Goal: Task Accomplishment & Management: Manage account settings

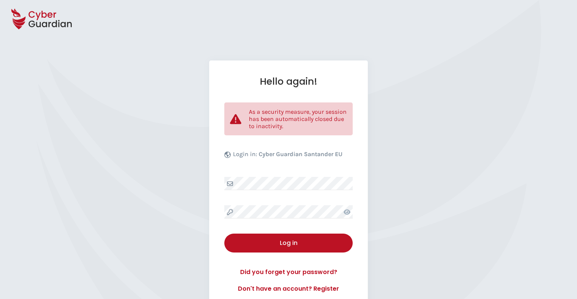
select select "English"
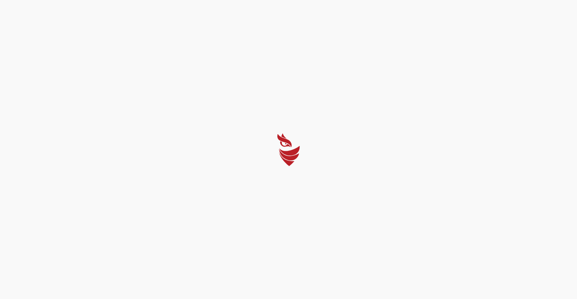
select select "English"
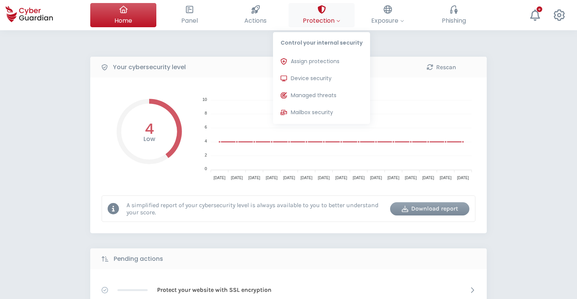
click at [324, 11] on icon at bounding box center [322, 9] width 8 height 8
click at [310, 78] on span "Device security" at bounding box center [311, 78] width 41 height 8
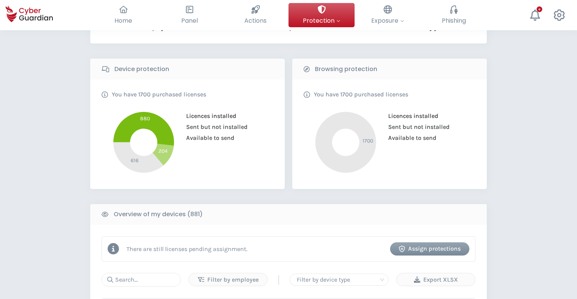
scroll to position [134, 0]
